Goal: Transaction & Acquisition: Subscribe to service/newsletter

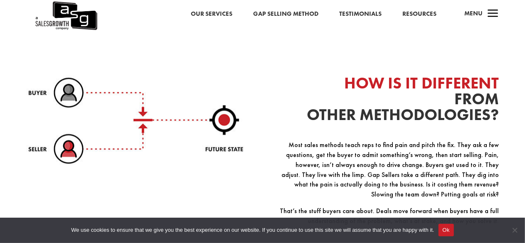
scroll to position [1063, 0]
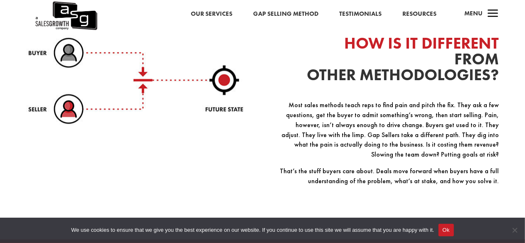
click at [212, 15] on link "Our Services" at bounding box center [212, 14] width 42 height 11
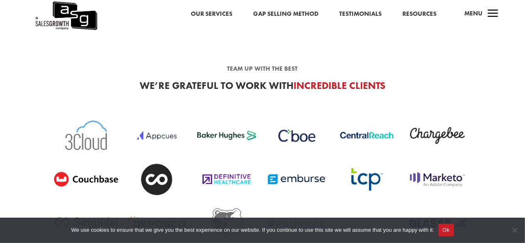
scroll to position [1914, 0]
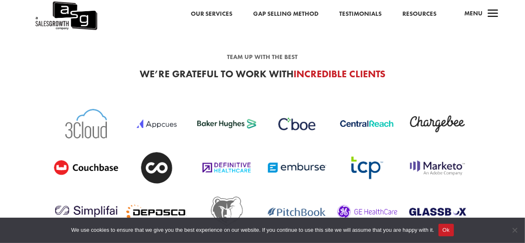
click at [222, 16] on link "Our Services" at bounding box center [212, 14] width 42 height 11
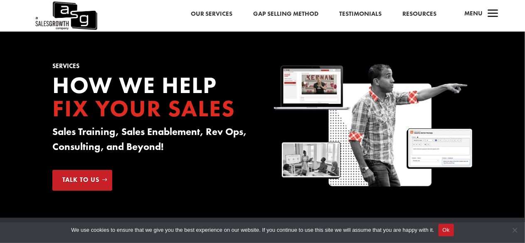
scroll to position [213, 0]
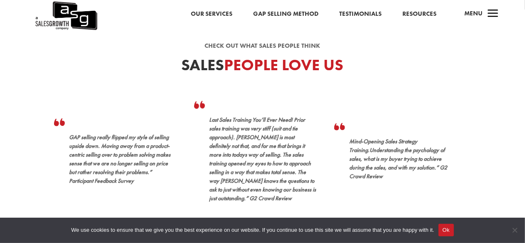
click at [481, 13] on span "Menu" at bounding box center [473, 13] width 18 height 8
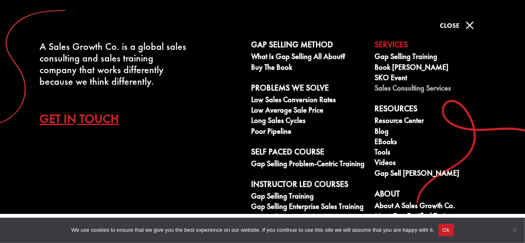
click at [398, 85] on link "Sales Consulting Services" at bounding box center [431, 89] width 114 height 10
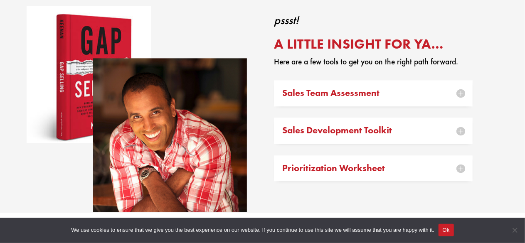
scroll to position [968, 0]
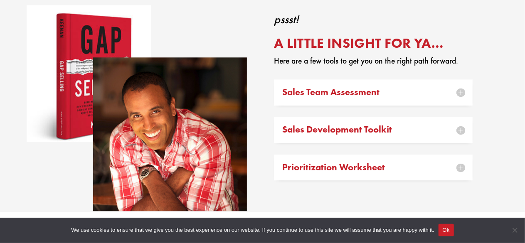
click at [423, 102] on div "Sales Team Assessment You will live or die based on the quality, expertise and …" at bounding box center [373, 92] width 198 height 26
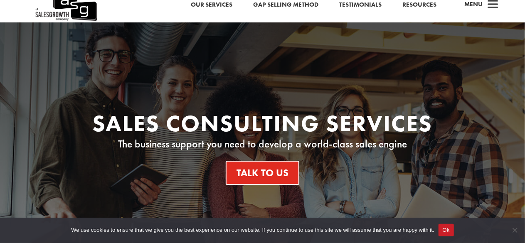
scroll to position [0, 0]
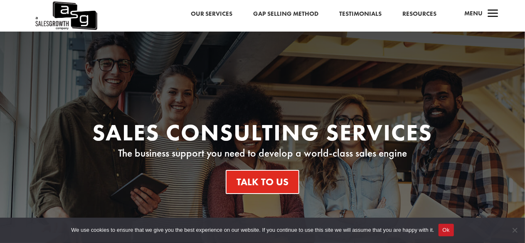
click at [491, 17] on span "a" at bounding box center [492, 14] width 17 height 17
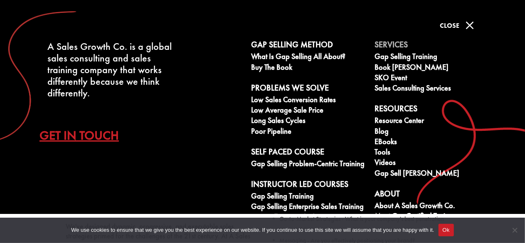
scroll to position [312, 0]
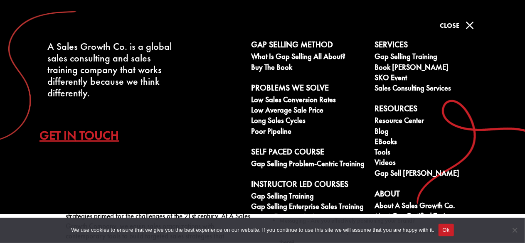
drag, startPoint x: 235, startPoint y: 59, endPoint x: 228, endPoint y: 202, distance: 143.5
click at [228, 202] on div "A Sales Growth Co. is a global sales consulting and sales training company that…" at bounding box center [262, 107] width 525 height 214
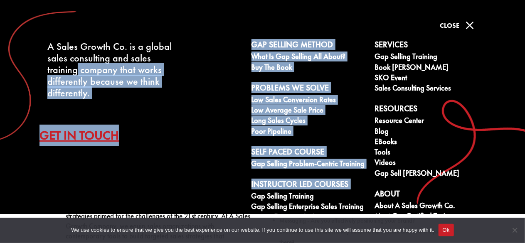
click at [228, 202] on div "A Sales Growth Co. is a global sales consulting and sales training company that…" at bounding box center [262, 107] width 525 height 214
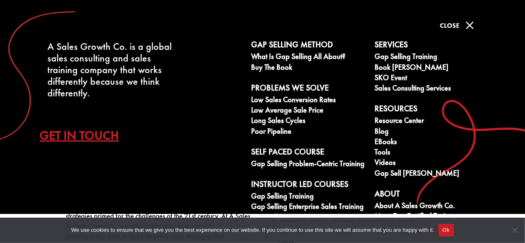
click at [492, 75] on li "Services Gap Selling Training Book [PERSON_NAME] SKO Event Sales Consulting Ser…" at bounding box center [431, 67] width 123 height 54
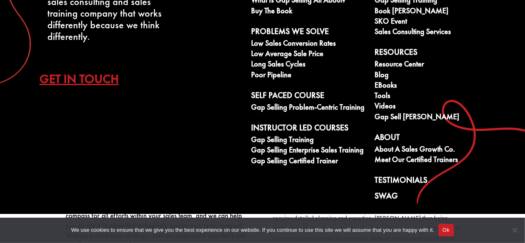
scroll to position [379, 0]
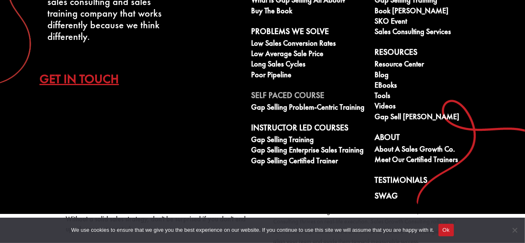
click at [300, 98] on link "Self Paced Course" at bounding box center [308, 97] width 114 height 12
click at [300, 108] on link "Gap Selling Problem-Centric Training" at bounding box center [308, 108] width 114 height 10
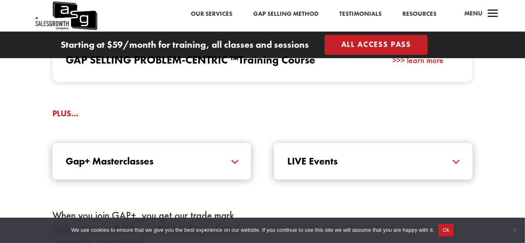
scroll to position [867, 0]
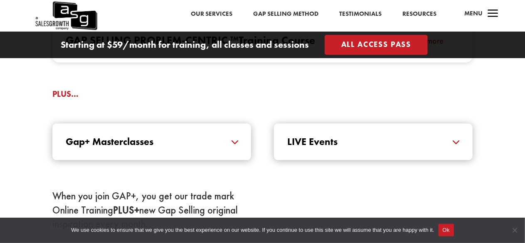
click at [196, 141] on h5 "Gap+ Masterclasses" at bounding box center [152, 142] width 172 height 10
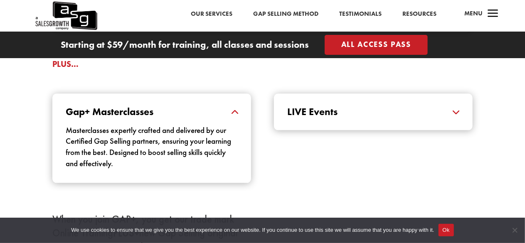
scroll to position [917, 0]
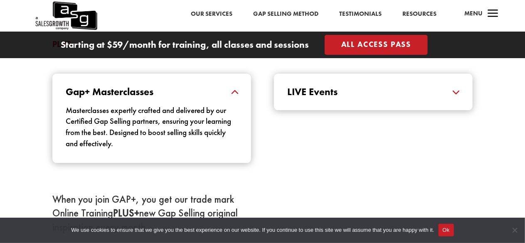
click at [383, 98] on div "LIVE Events Designed to keep you at the forefront of industry trends and insigh…" at bounding box center [373, 92] width 198 height 37
click at [433, 97] on div "LIVE Events Designed to keep you at the forefront of industry trends and insigh…" at bounding box center [373, 92] width 198 height 37
click at [459, 92] on h5 "LIVE Events" at bounding box center [373, 92] width 172 height 10
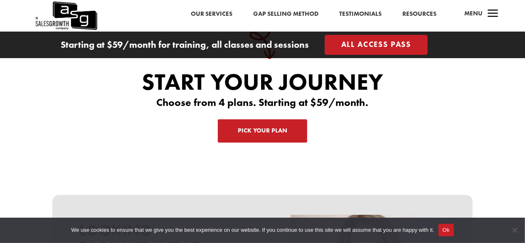
scroll to position [2669, 0]
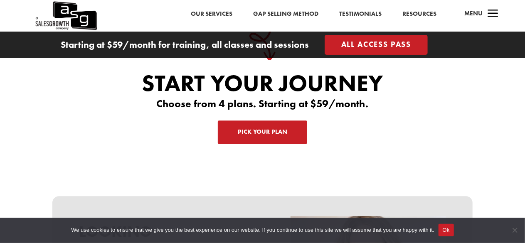
click at [258, 120] on link "Pick Your Plan" at bounding box center [262, 131] width 89 height 23
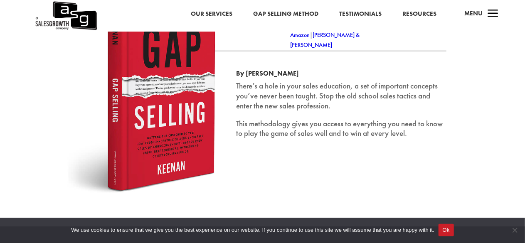
scroll to position [1339, 0]
